Goal: Task Accomplishment & Management: Use online tool/utility

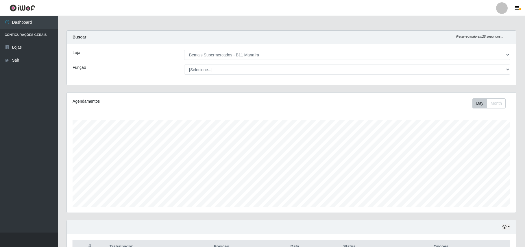
select select "409"
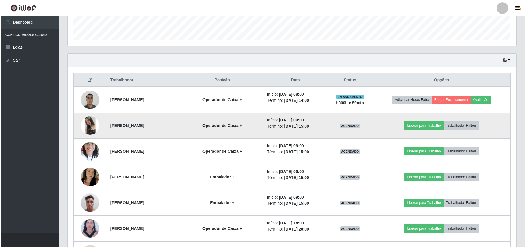
scroll to position [189, 0]
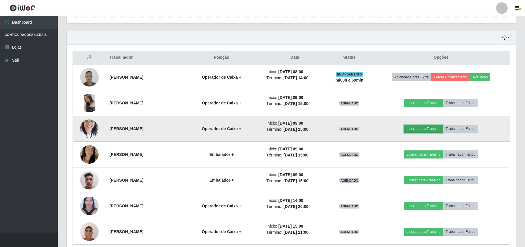
click at [426, 133] on button "Liberar para Trabalho" at bounding box center [423, 129] width 39 height 8
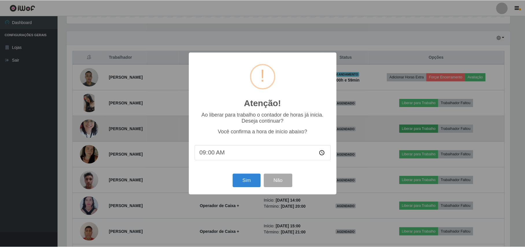
scroll to position [120, 445]
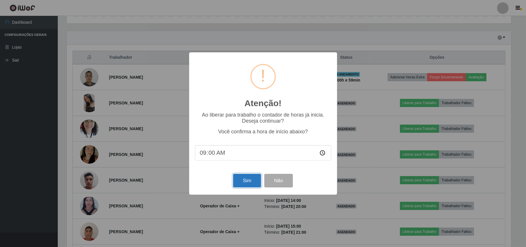
click at [249, 182] on button "Sim" at bounding box center [247, 181] width 28 height 14
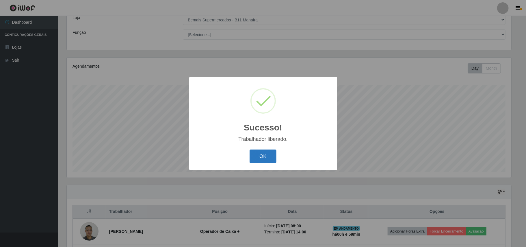
click at [265, 155] on button "OK" at bounding box center [263, 156] width 27 height 14
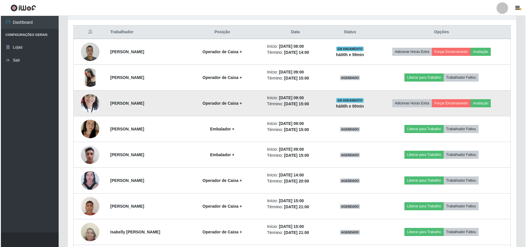
scroll to position [228, 0]
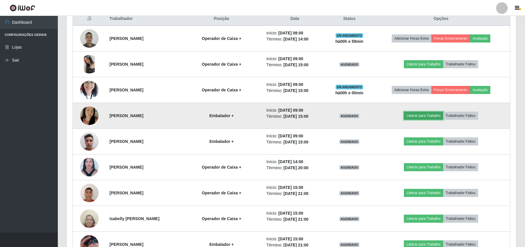
click at [429, 114] on button "Liberar para Trabalho" at bounding box center [423, 116] width 39 height 8
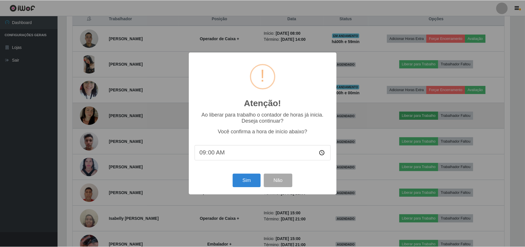
scroll to position [120, 445]
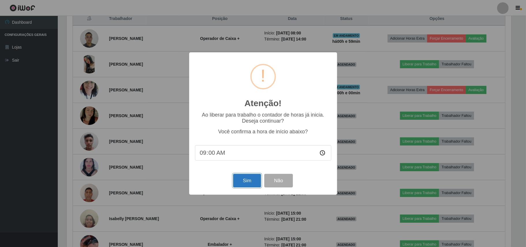
click at [239, 181] on button "Sim" at bounding box center [247, 181] width 28 height 14
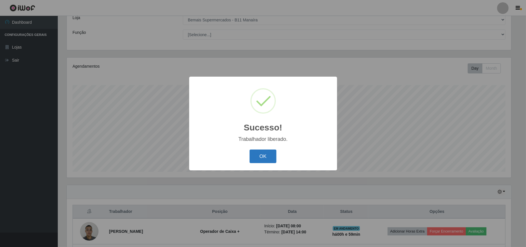
click at [260, 155] on button "OK" at bounding box center [263, 156] width 27 height 14
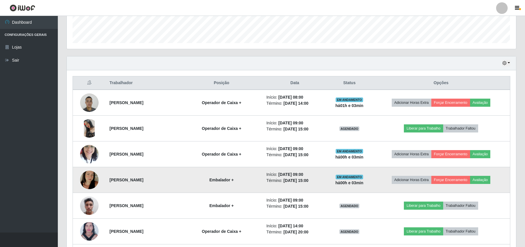
scroll to position [151, 0]
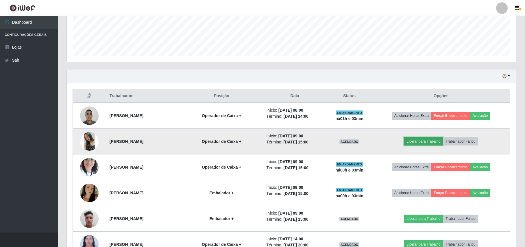
click at [426, 142] on button "Liberar para Trabalho" at bounding box center [423, 141] width 39 height 8
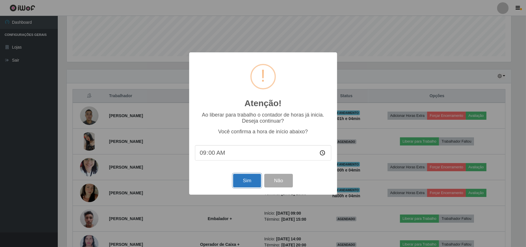
click at [245, 183] on button "Sim" at bounding box center [247, 181] width 28 height 14
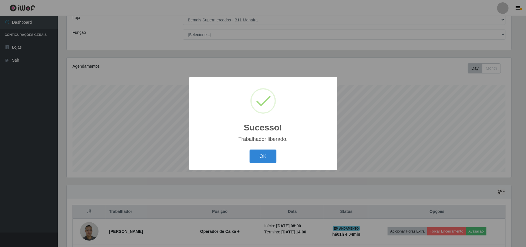
click at [271, 156] on button "OK" at bounding box center [263, 156] width 27 height 14
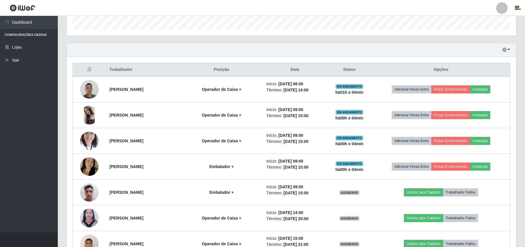
scroll to position [189, 0]
